Goal: Transaction & Acquisition: Download file/media

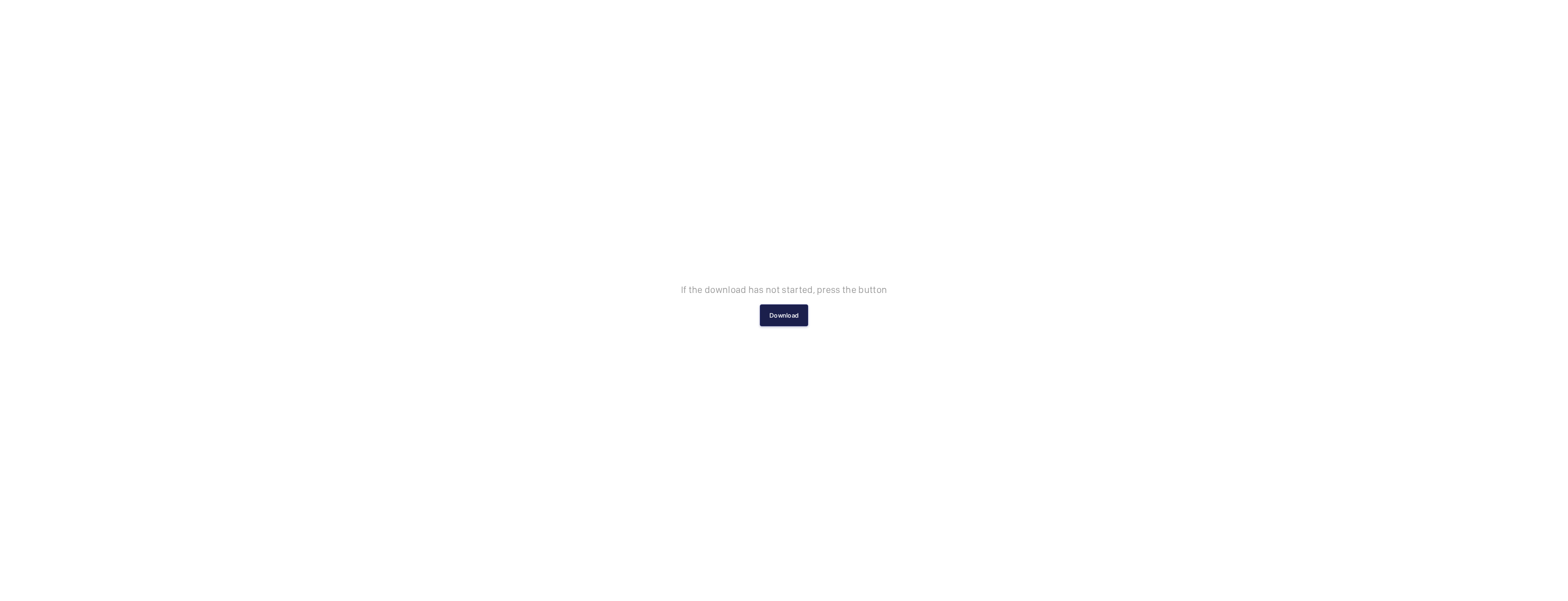
click at [765, 323] on button "Download" at bounding box center [784, 315] width 49 height 22
click at [790, 310] on button "Download" at bounding box center [784, 315] width 49 height 22
click at [775, 331] on div "If the download has not started, press the button Download" at bounding box center [784, 300] width 1568 height 601
click at [779, 324] on button "Download" at bounding box center [784, 315] width 49 height 22
click at [788, 320] on div "Downloading..." at bounding box center [784, 300] width 62 height 43
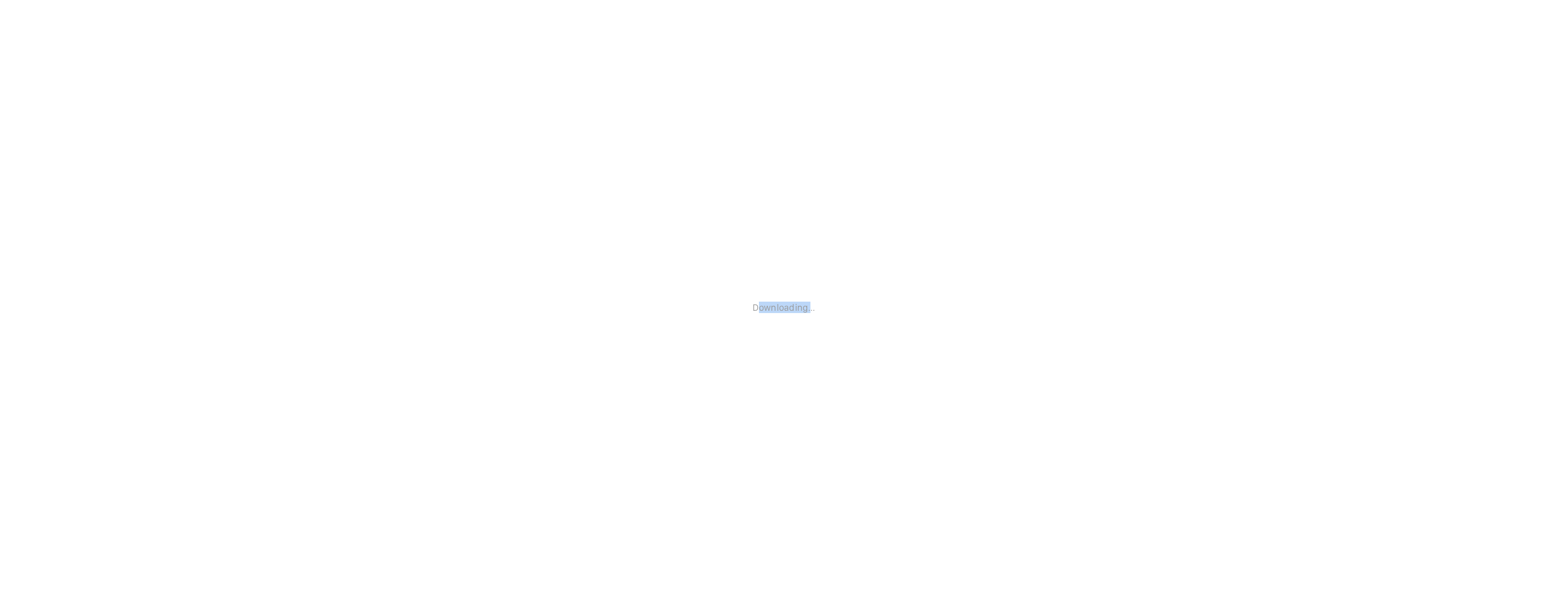
click at [788, 320] on div "Downloading..." at bounding box center [784, 300] width 62 height 43
click at [788, 322] on div "Downloading..." at bounding box center [784, 300] width 1568 height 601
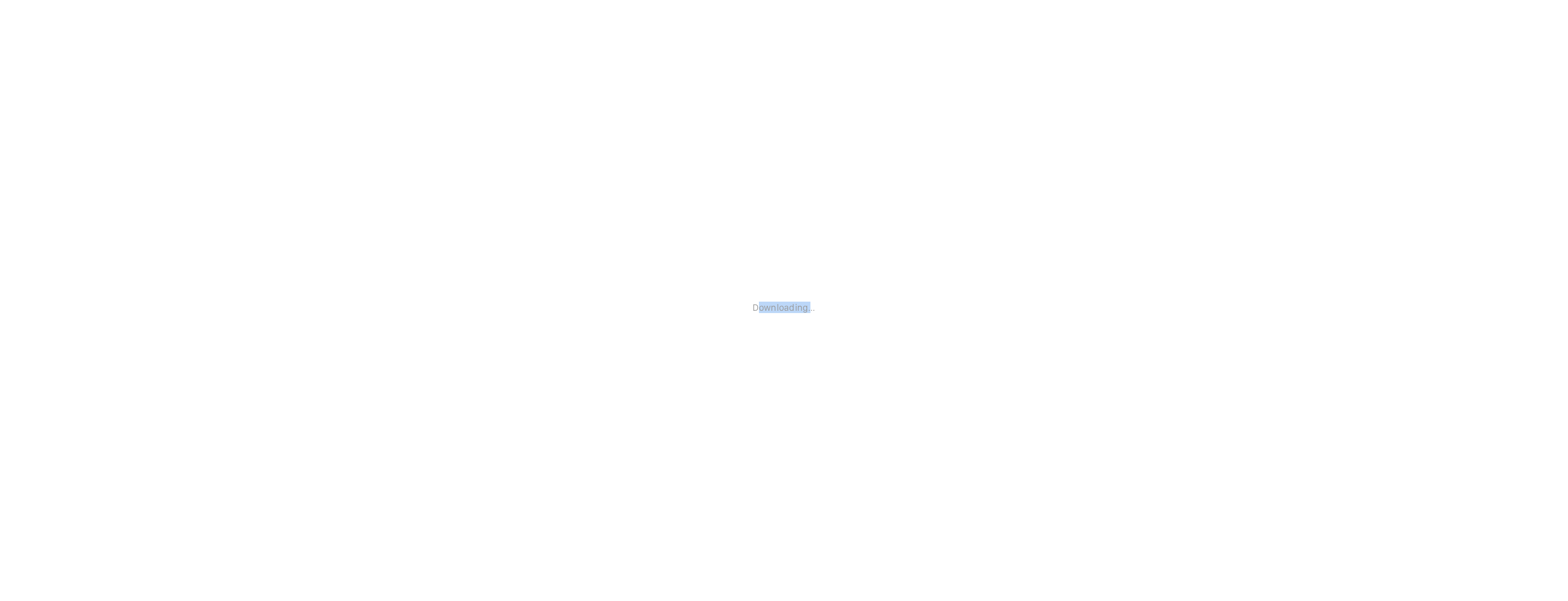
click at [768, 313] on div "Downloading..." at bounding box center [784, 300] width 62 height 43
click at [769, 313] on div "Downloading..." at bounding box center [784, 300] width 62 height 43
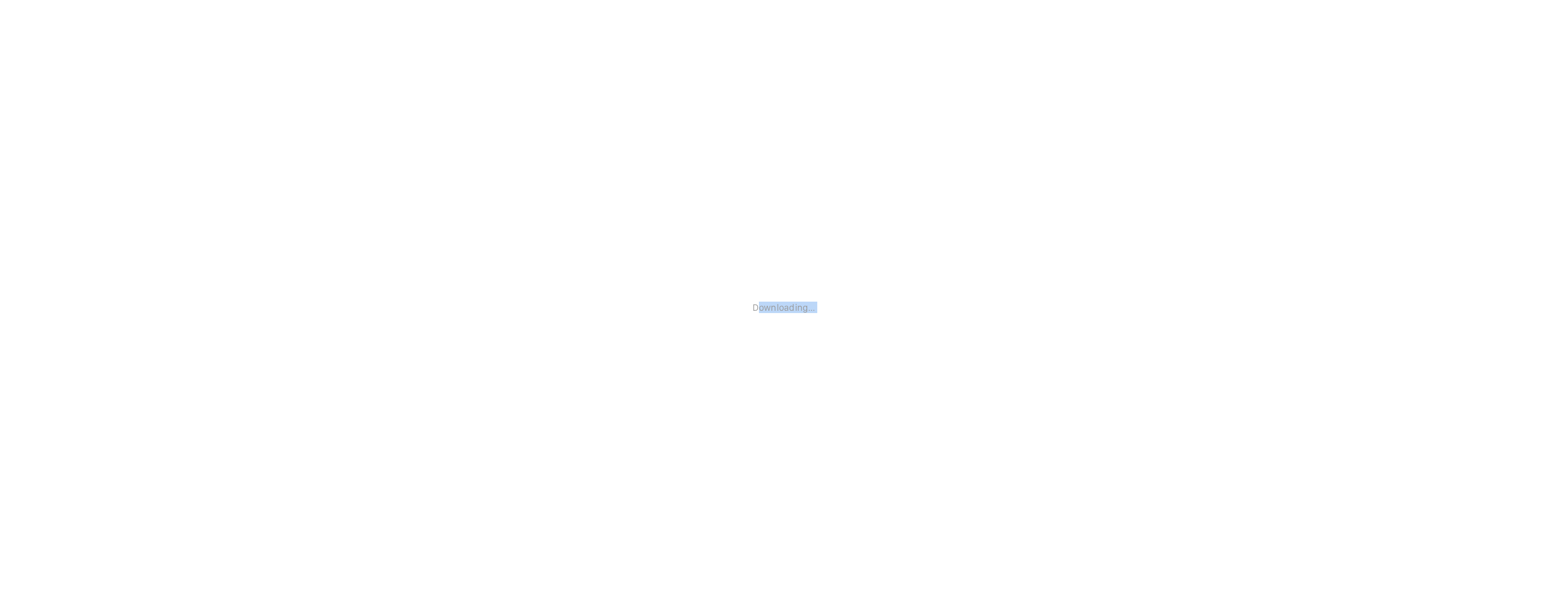
click at [770, 312] on p "Downloading..." at bounding box center [784, 307] width 62 height 12
click at [772, 312] on p "Downloading..." at bounding box center [784, 307] width 62 height 12
click at [784, 316] on button "Download" at bounding box center [784, 315] width 49 height 22
